Goal: Transaction & Acquisition: Purchase product/service

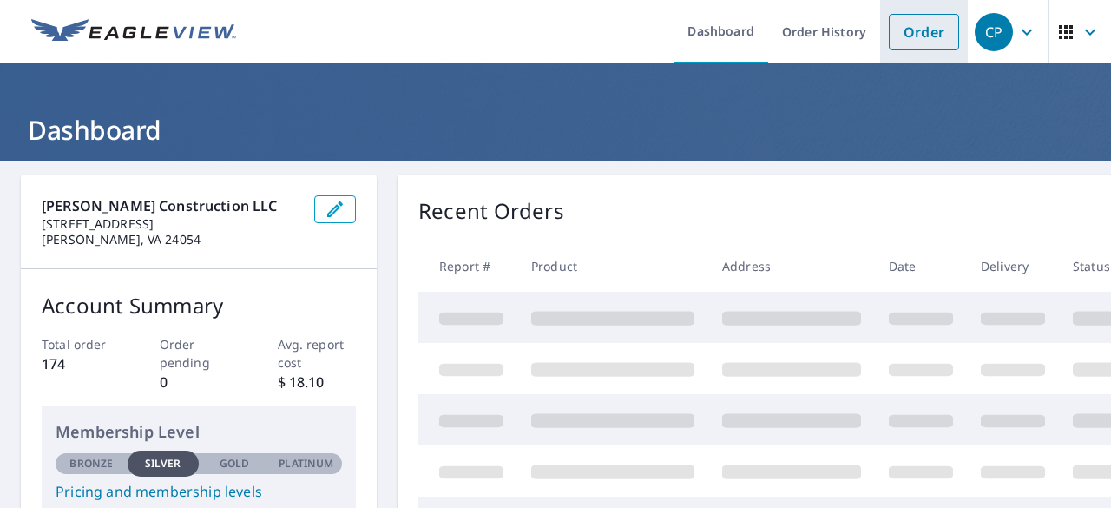
click at [911, 30] on link "Order" at bounding box center [924, 32] width 70 height 36
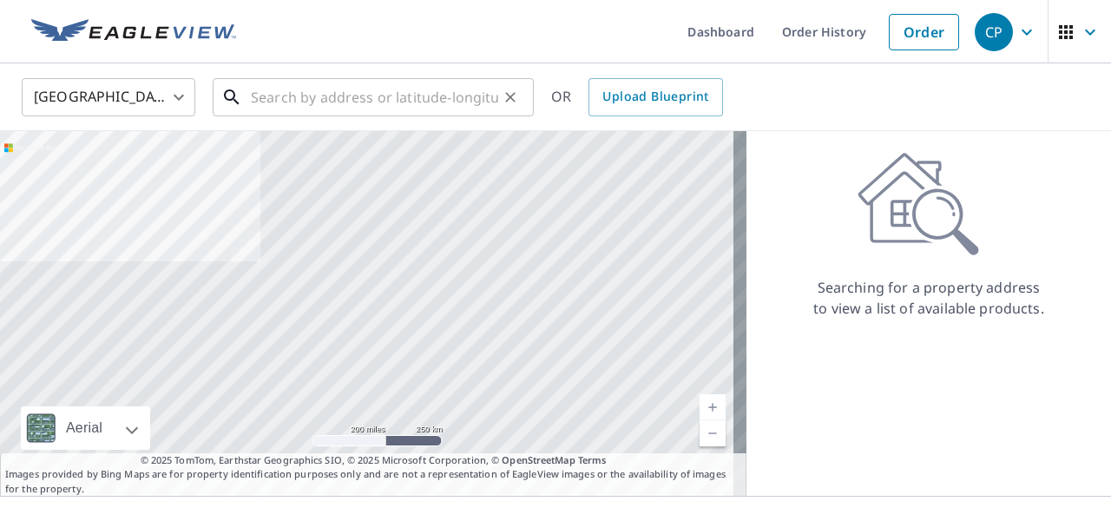
click at [335, 102] on input "text" at bounding box center [374, 97] width 247 height 49
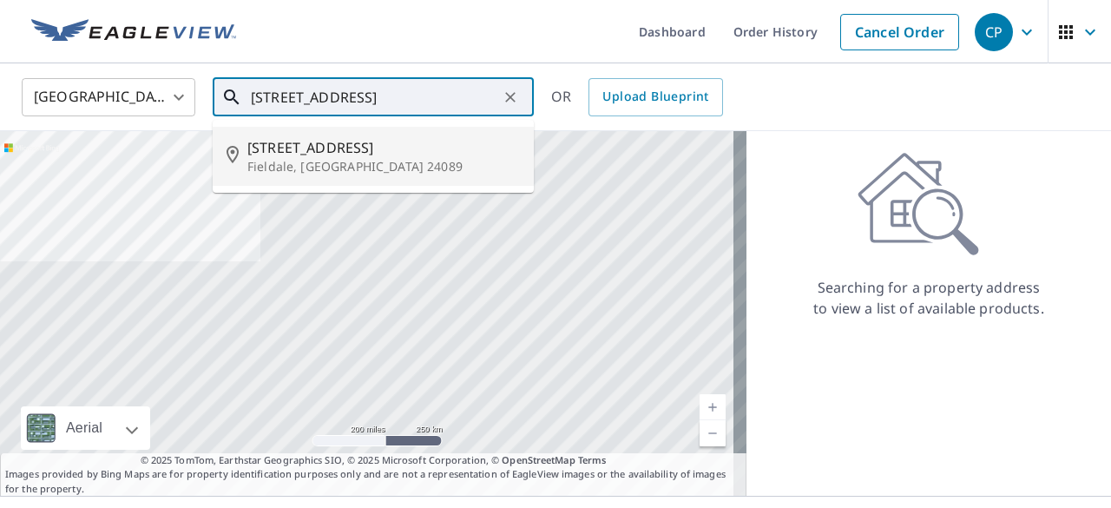
click at [328, 145] on span "[STREET_ADDRESS]" at bounding box center [383, 147] width 273 height 21
type input "[STREET_ADDRESS]"
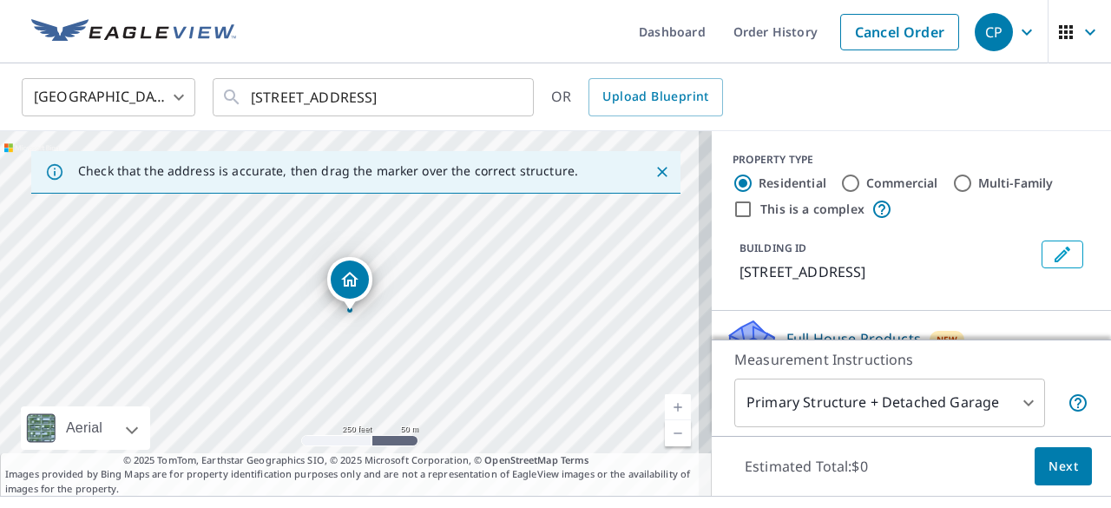
click at [1049, 463] on span "Next" at bounding box center [1064, 467] width 30 height 22
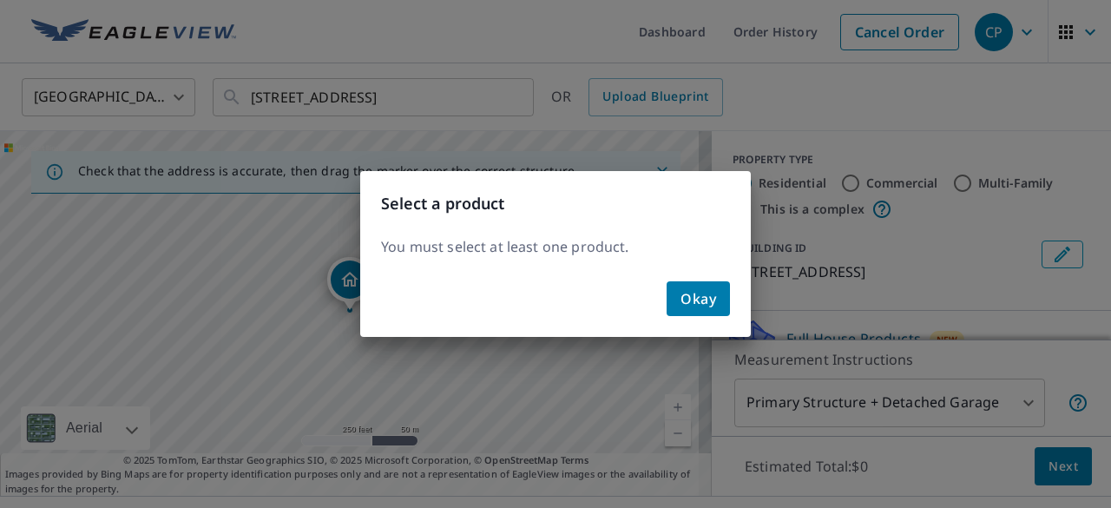
click at [691, 306] on span "Okay" at bounding box center [699, 298] width 36 height 24
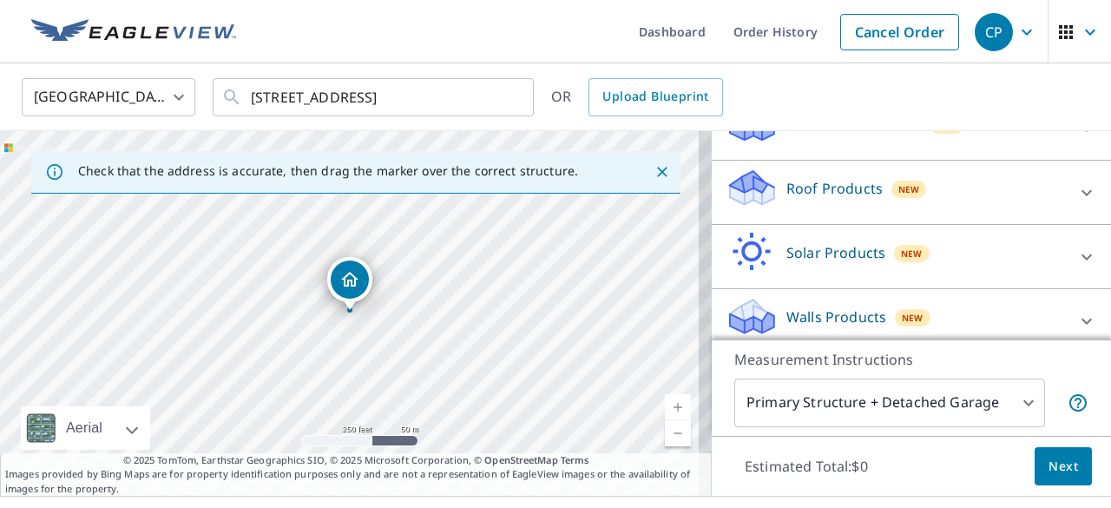
scroll to position [227, 0]
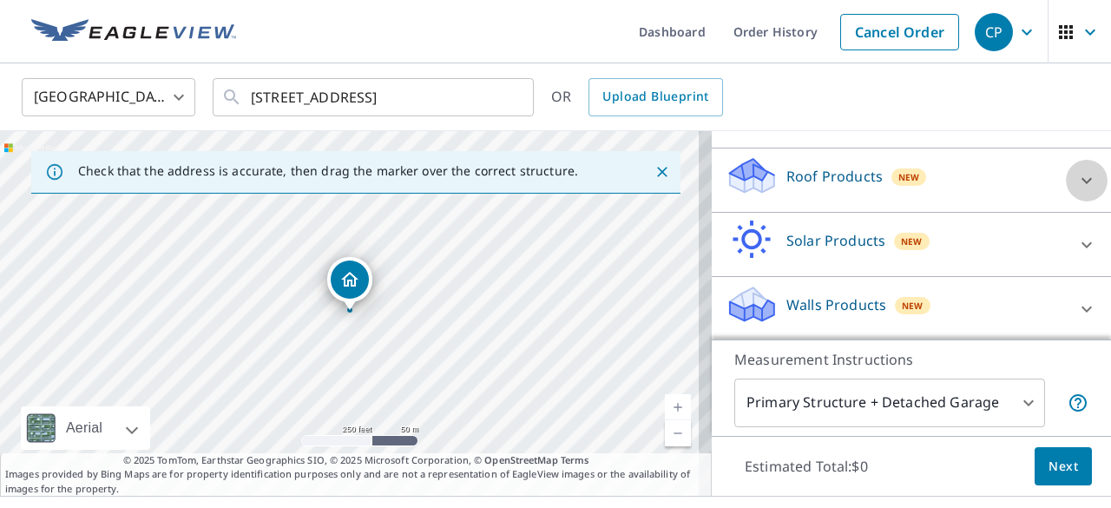
click at [1076, 176] on icon at bounding box center [1086, 180] width 21 height 21
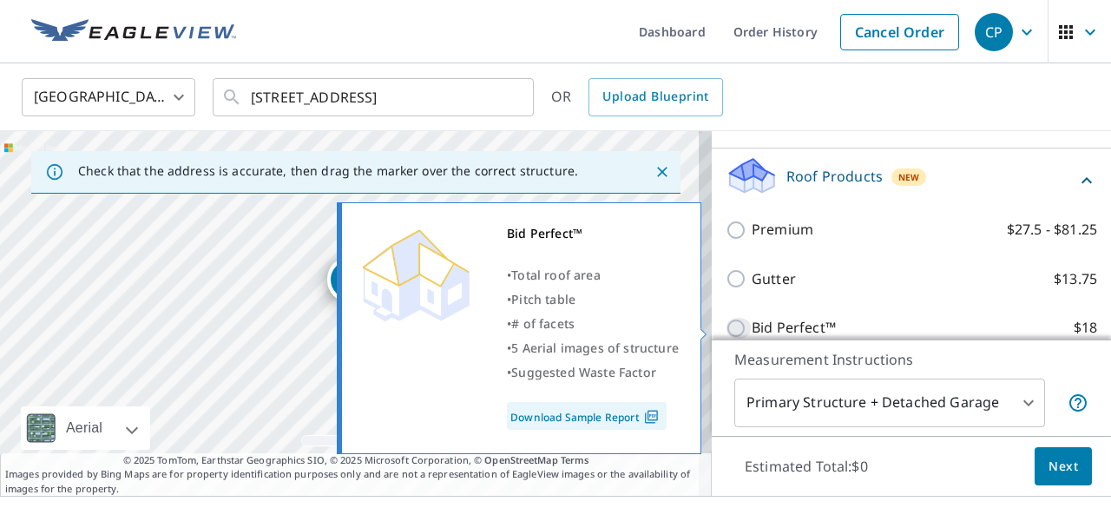
click at [726, 326] on input "Bid Perfect™ $18" at bounding box center [739, 328] width 26 height 21
checkbox input "true"
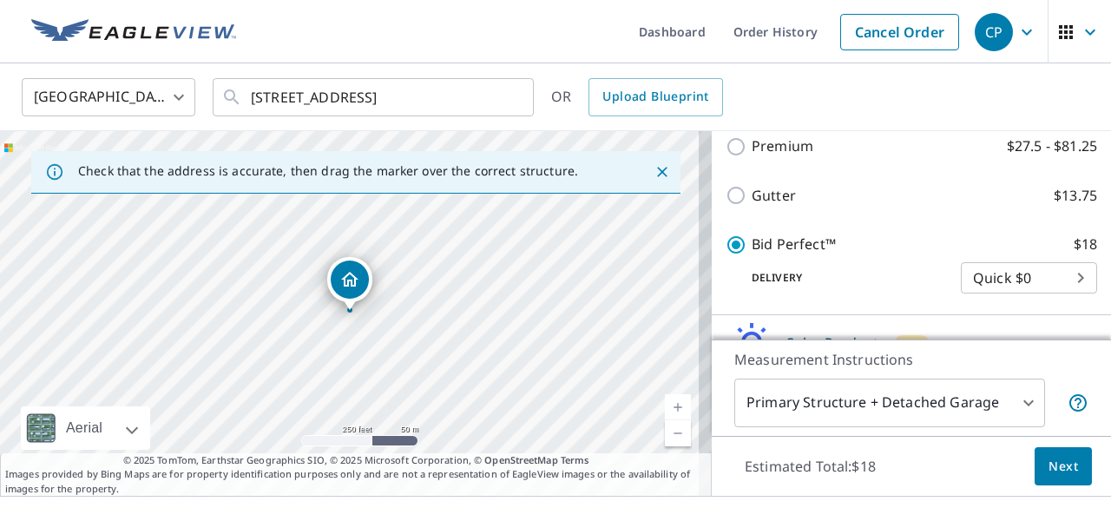
scroll to position [337, 0]
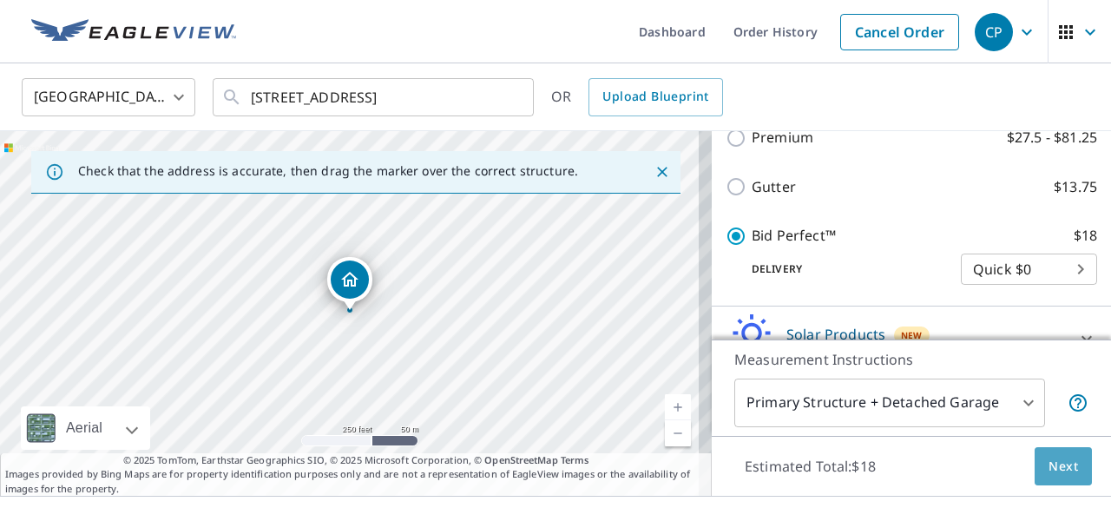
click at [1049, 463] on span "Next" at bounding box center [1064, 467] width 30 height 22
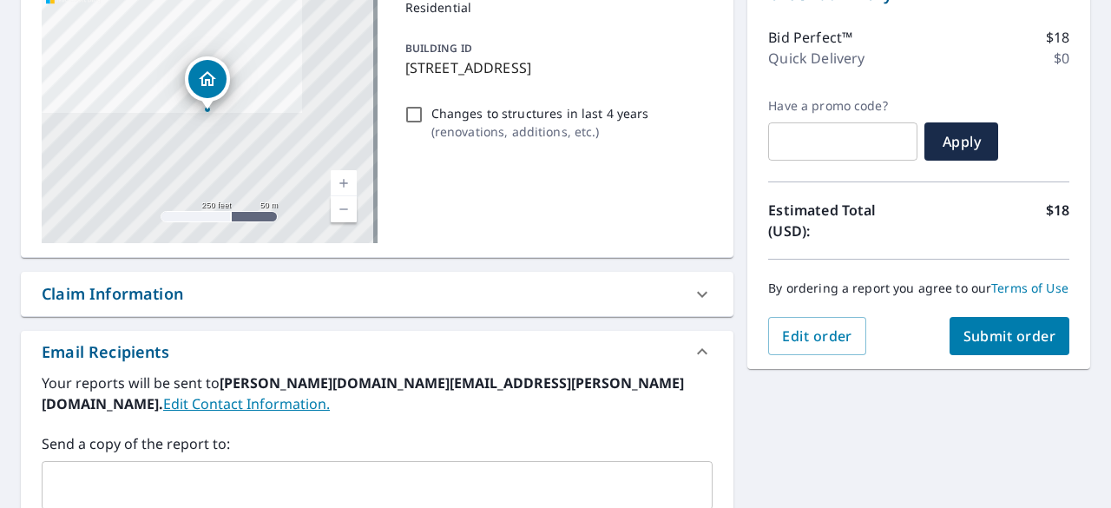
scroll to position [290, 0]
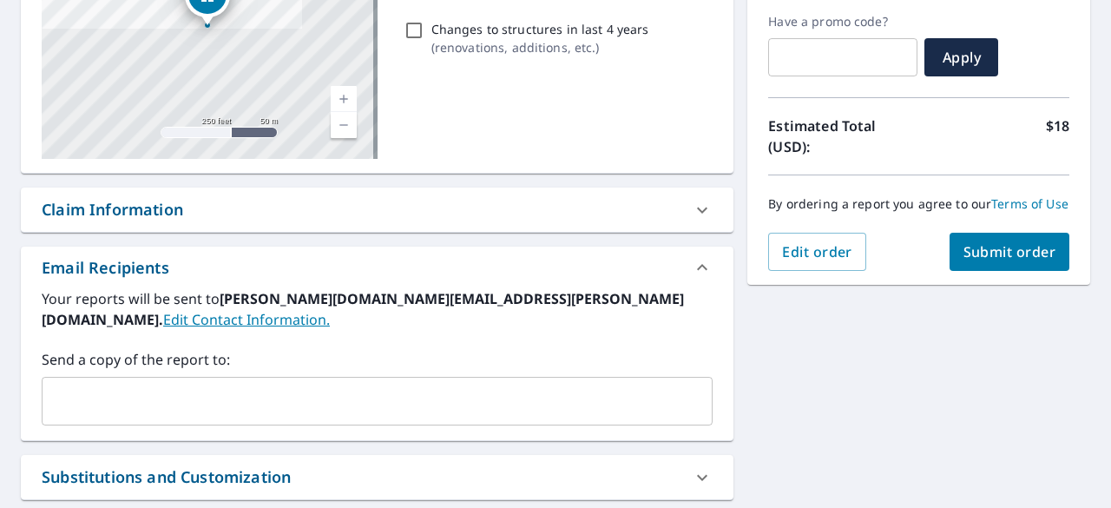
click at [992, 261] on span "Submit order" at bounding box center [1010, 251] width 93 height 19
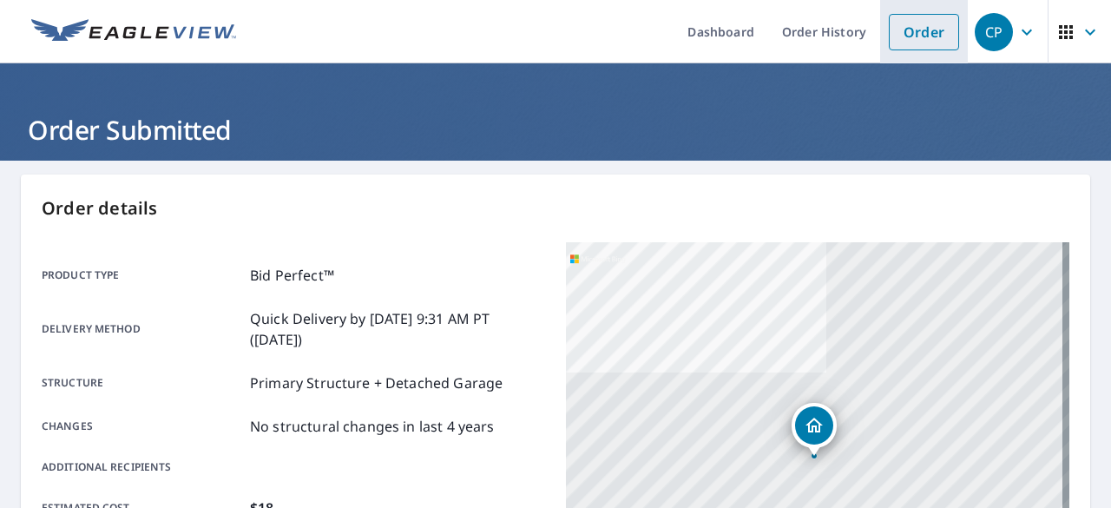
click at [916, 30] on link "Order" at bounding box center [924, 32] width 70 height 36
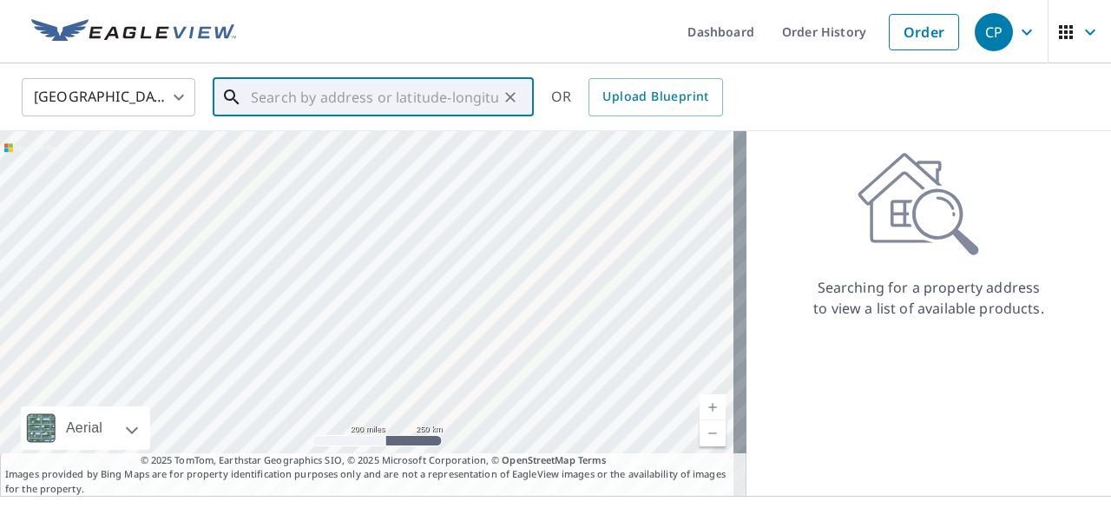
click at [359, 101] on input "text" at bounding box center [374, 97] width 247 height 49
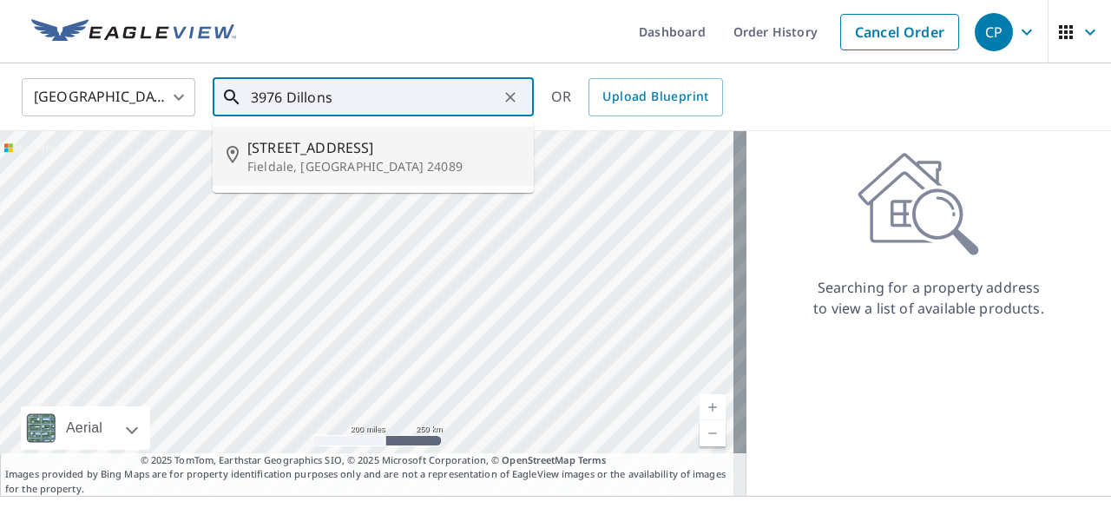
click at [330, 161] on p "Fieldale, [GEOGRAPHIC_DATA] 24089" at bounding box center [383, 166] width 273 height 17
type input "[STREET_ADDRESS]"
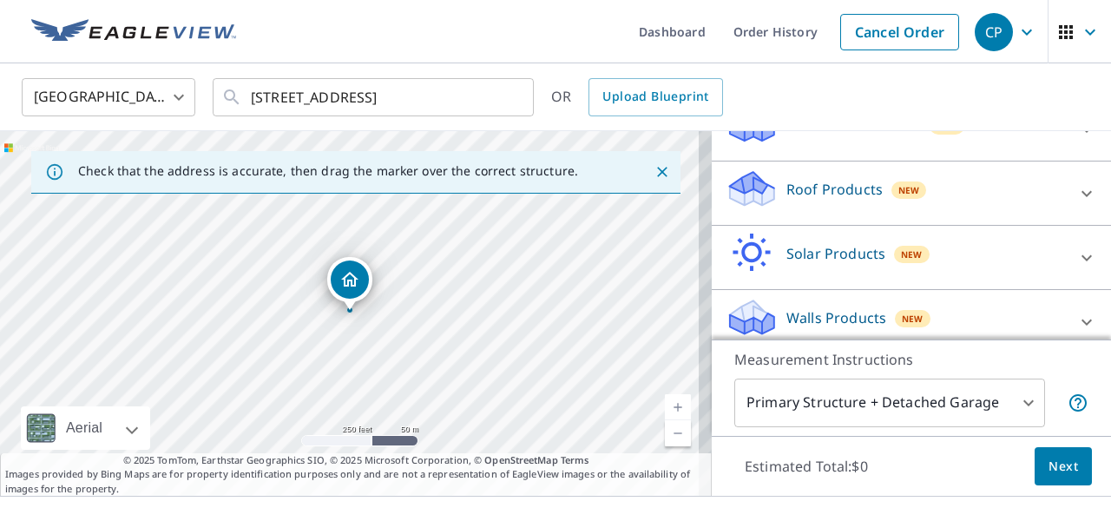
scroll to position [227, 0]
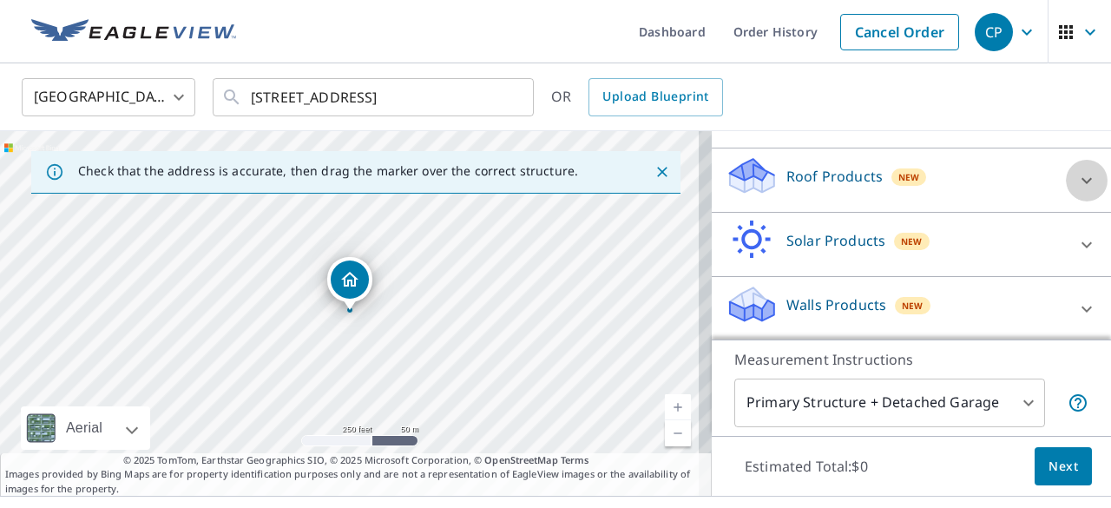
click at [1076, 179] on icon at bounding box center [1086, 180] width 21 height 21
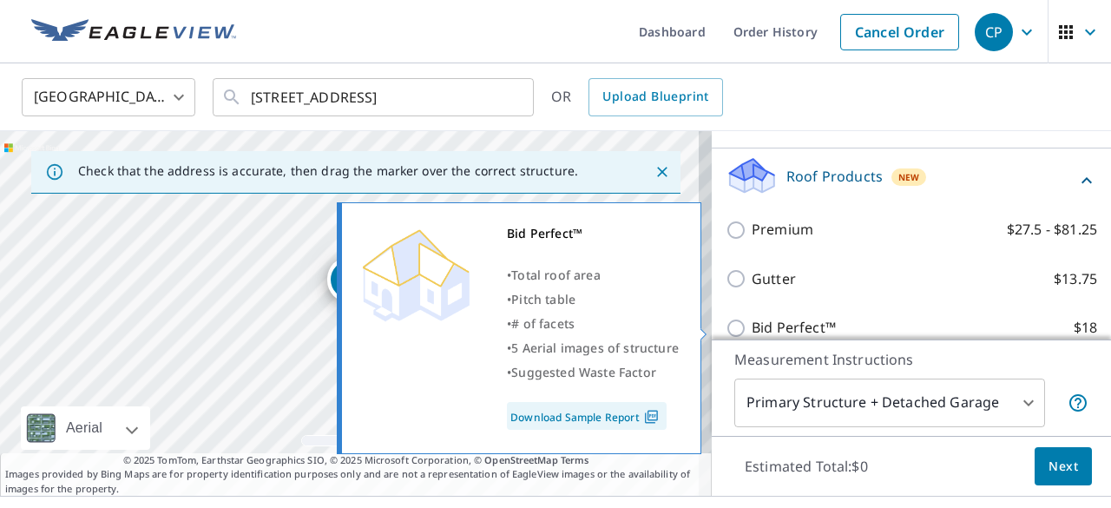
click at [726, 325] on input "Bid Perfect™ $18" at bounding box center [739, 328] width 26 height 21
checkbox input "true"
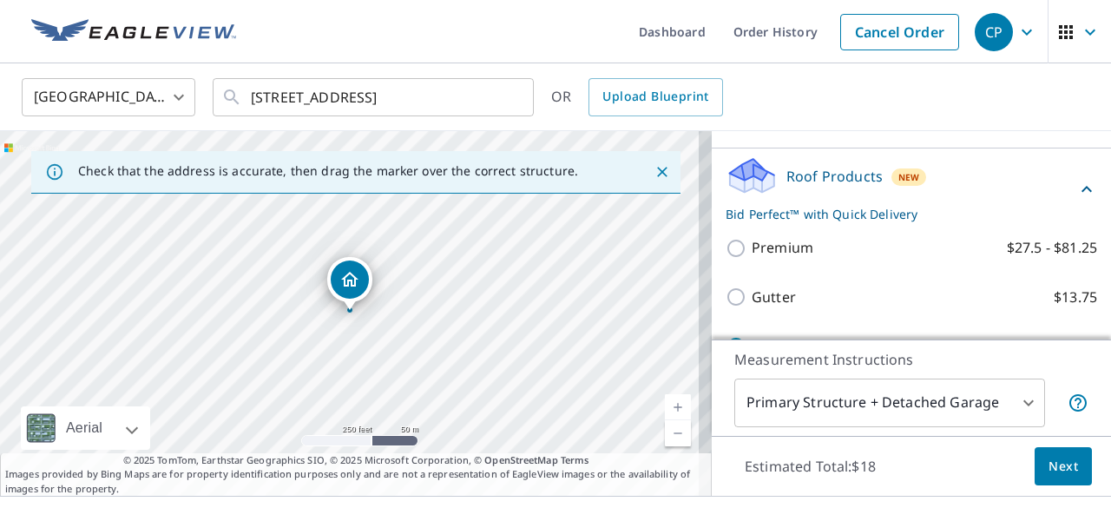
scroll to position [31, 0]
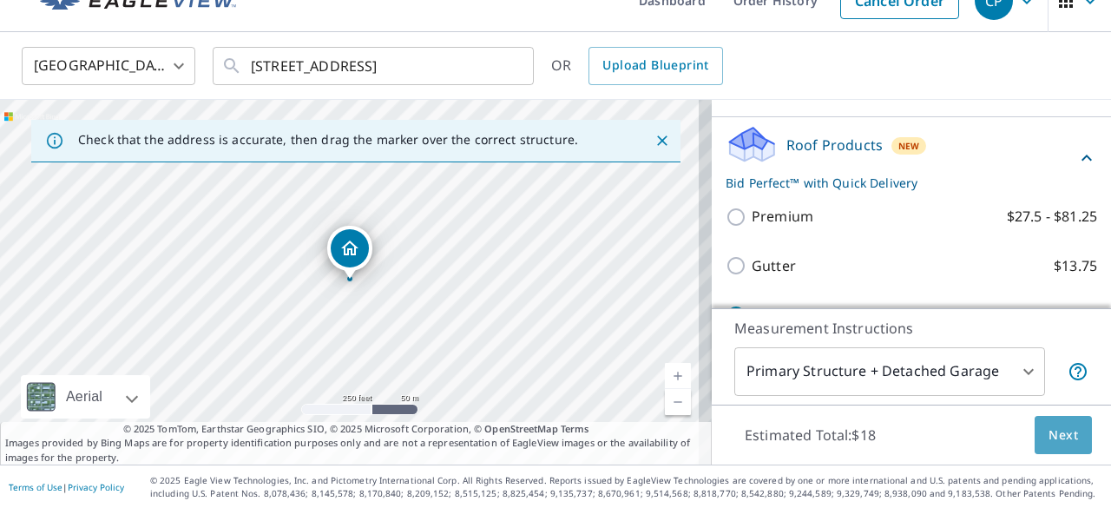
click at [1035, 435] on button "Next" at bounding box center [1063, 435] width 57 height 39
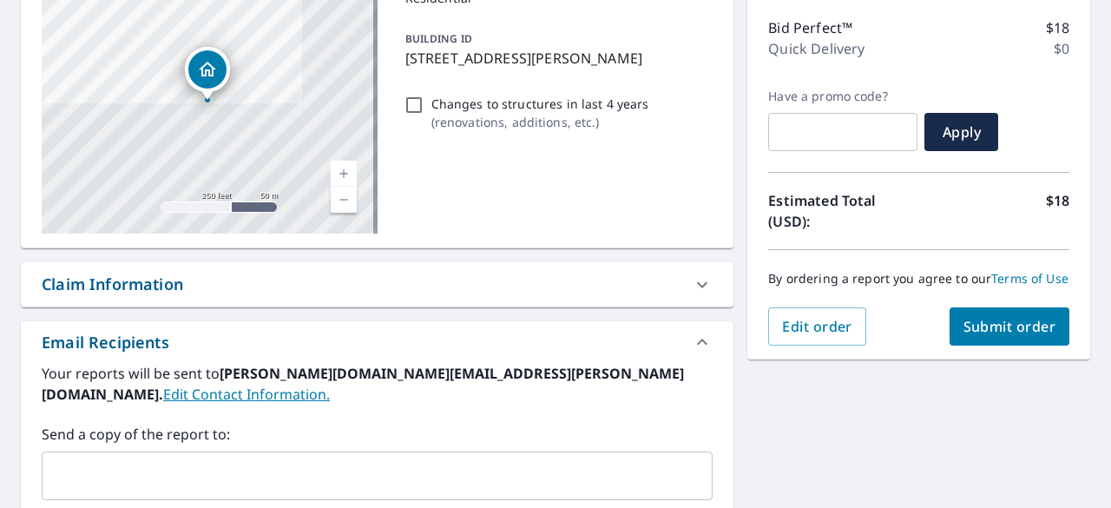
scroll to position [221, 0]
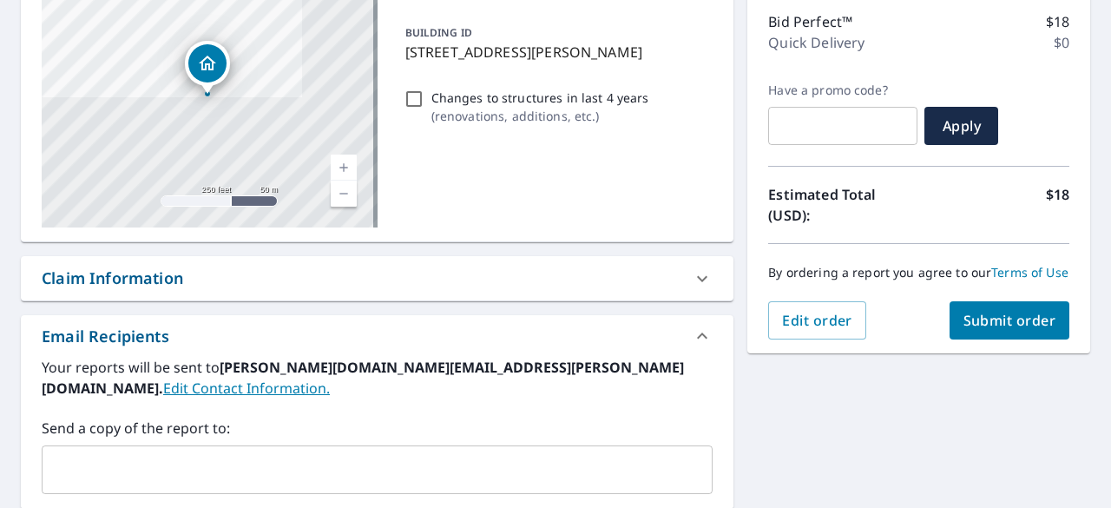
click at [965, 330] on span "Submit order" at bounding box center [1010, 320] width 93 height 19
